Goal: Find specific page/section: Find specific page/section

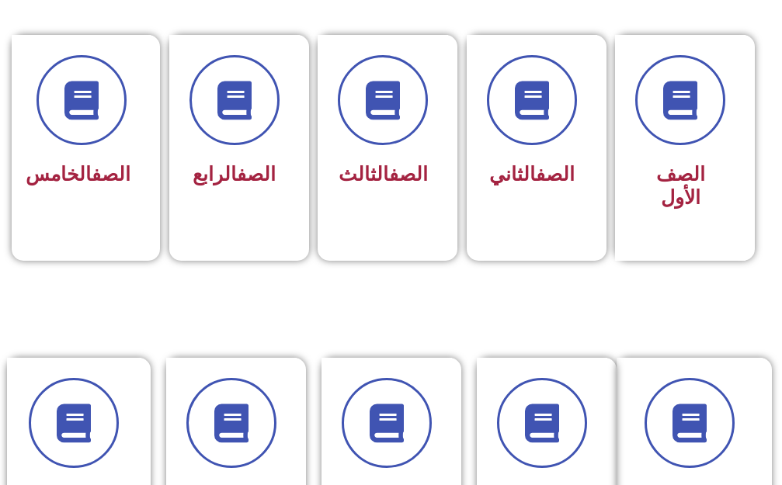
scroll to position [466, 0]
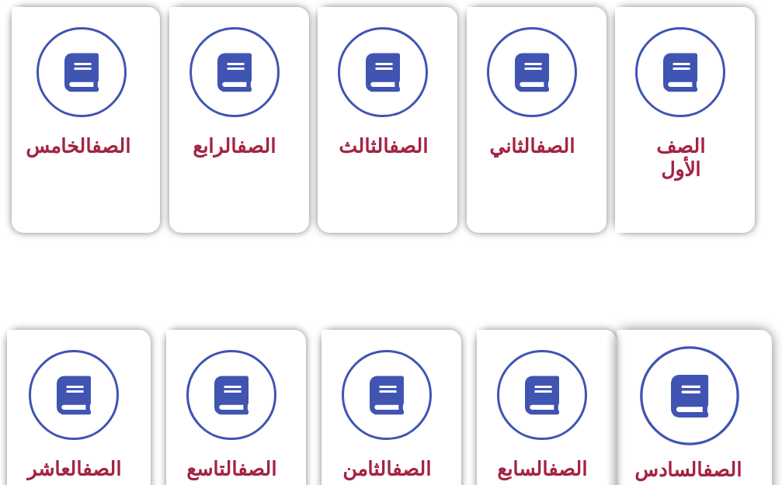
click at [726, 353] on span at bounding box center [689, 395] width 99 height 99
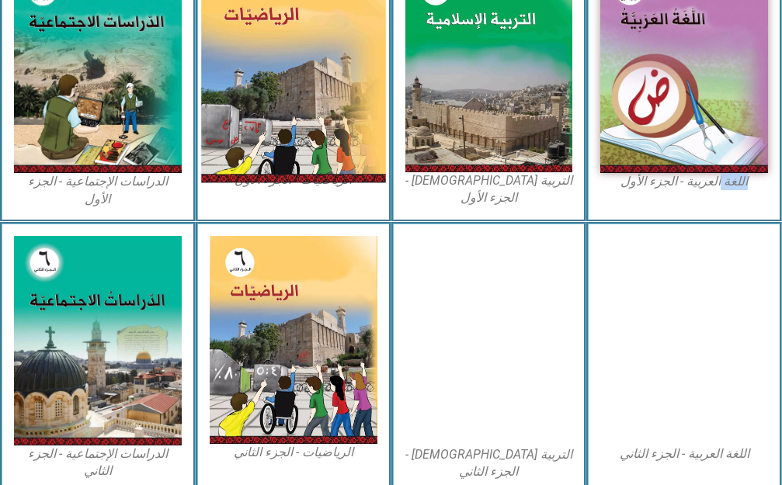
scroll to position [544, 0]
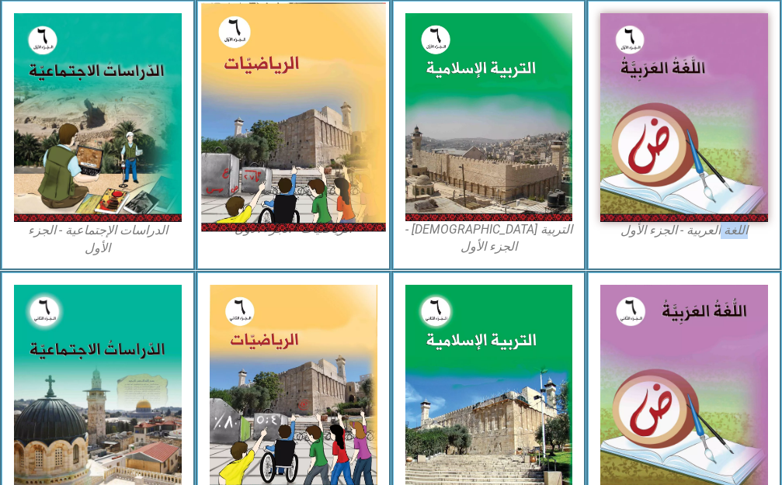
click at [331, 53] on img at bounding box center [293, 116] width 184 height 229
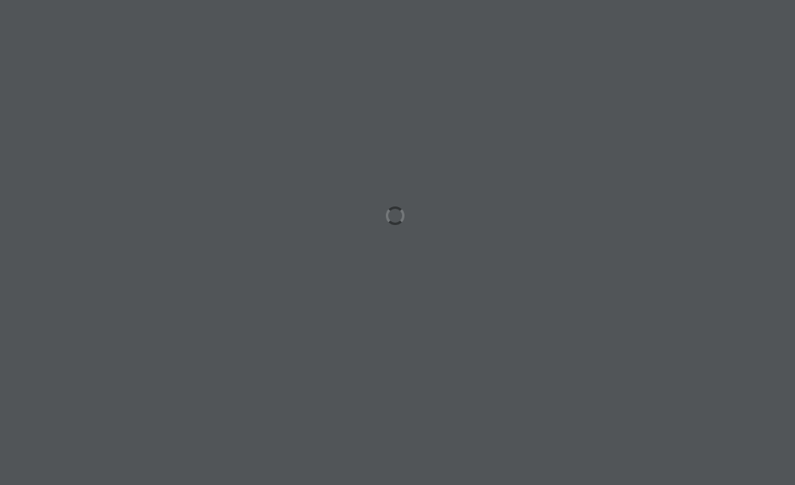
scroll to position [0, 48]
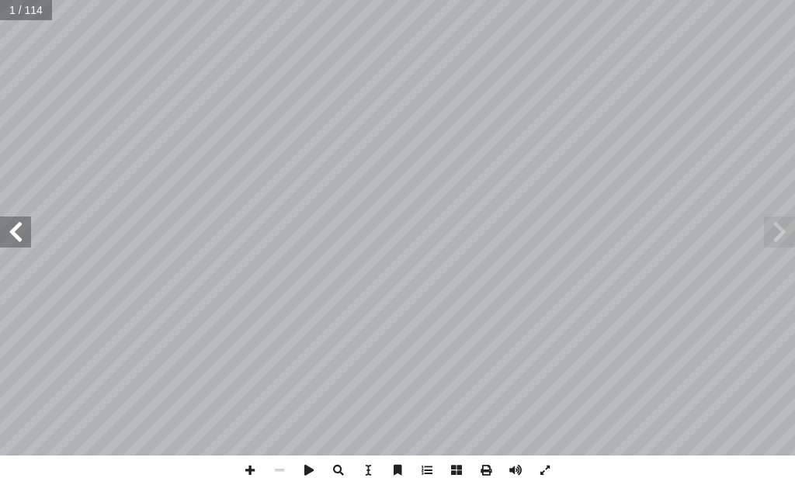
click at [2, 240] on span at bounding box center [15, 232] width 31 height 31
click at [5, 235] on span at bounding box center [15, 232] width 31 height 31
click at [7, 235] on span at bounding box center [15, 232] width 31 height 31
click at [9, 235] on span at bounding box center [15, 232] width 31 height 31
click at [15, 238] on span at bounding box center [15, 232] width 31 height 31
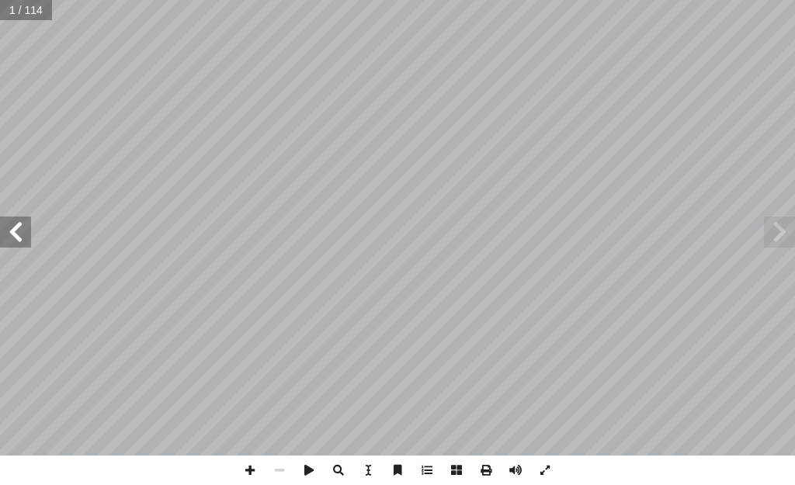
click at [16, 239] on span at bounding box center [15, 232] width 31 height 31
click at [17, 239] on span at bounding box center [15, 232] width 31 height 31
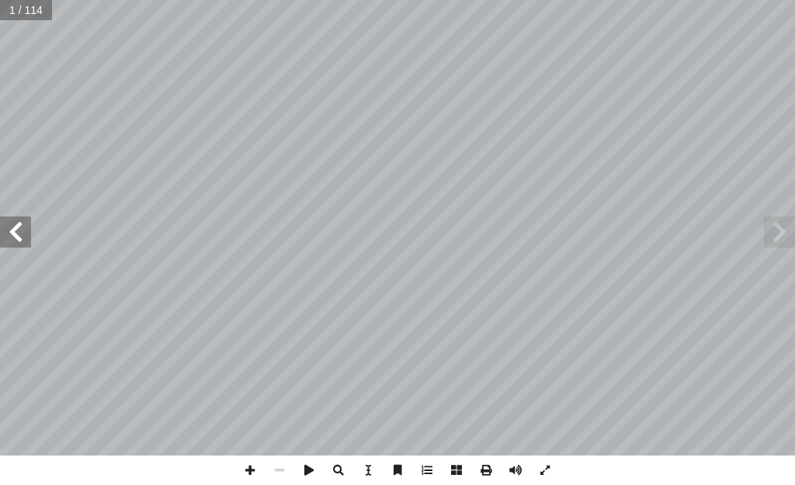
click at [17, 239] on span at bounding box center [15, 232] width 31 height 31
drag, startPoint x: 0, startPoint y: 217, endPoint x: 0, endPoint y: 244, distance: 26.4
click at [0, 244] on span at bounding box center [15, 232] width 31 height 31
click at [249, 466] on span at bounding box center [250, 471] width 30 height 30
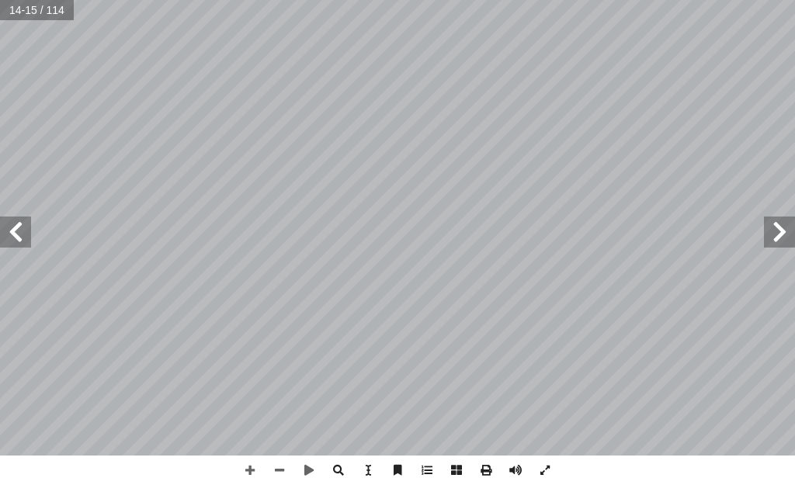
click at [29, 232] on span at bounding box center [15, 232] width 31 height 31
